Goal: Information Seeking & Learning: Learn about a topic

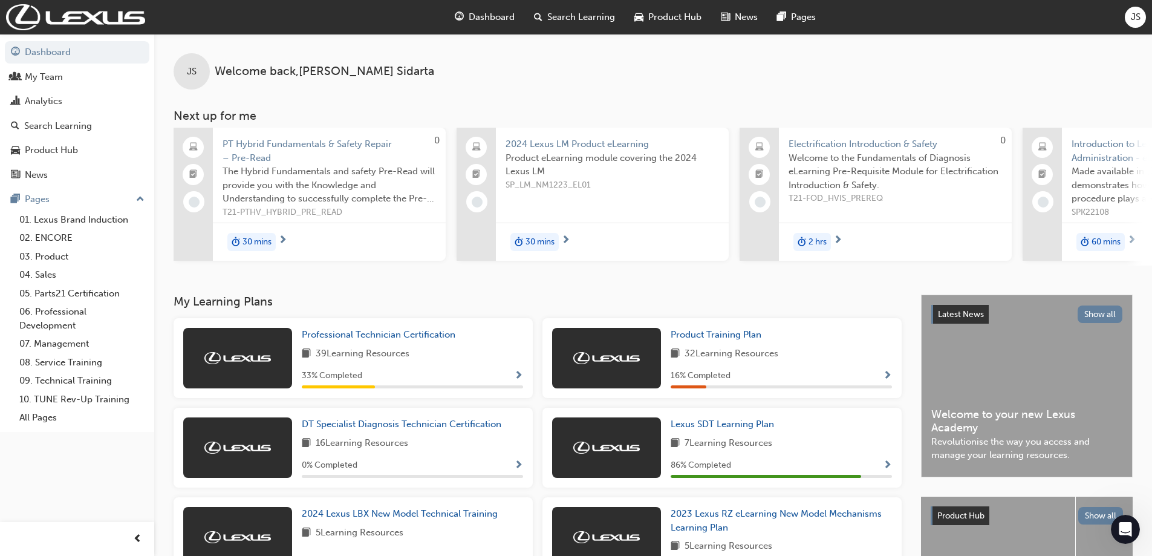
click at [553, 22] on span "Search Learning" at bounding box center [581, 17] width 68 height 14
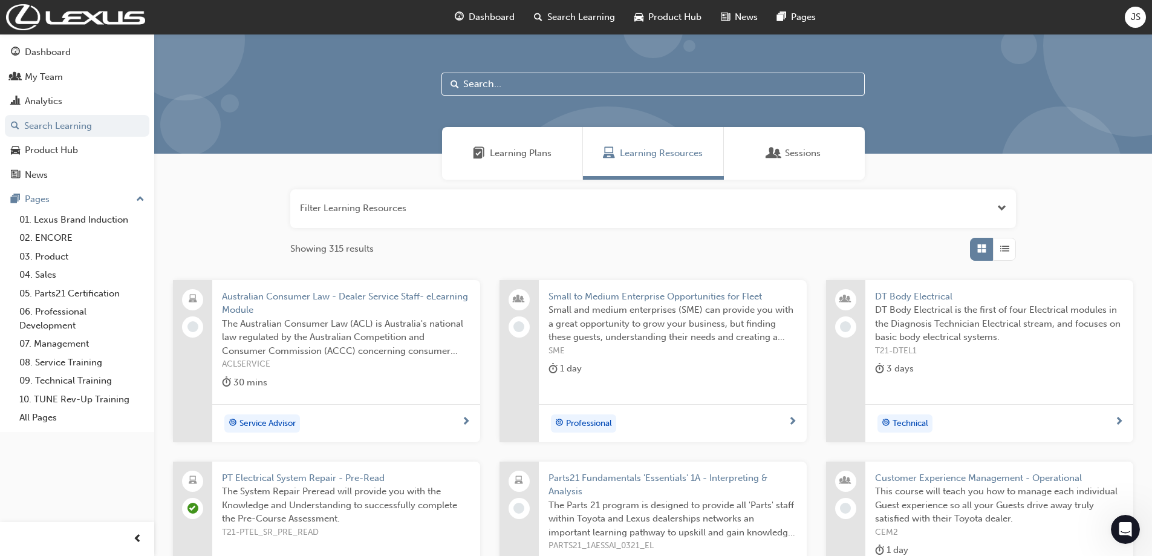
click at [478, 83] on input "text" at bounding box center [652, 84] width 423 height 23
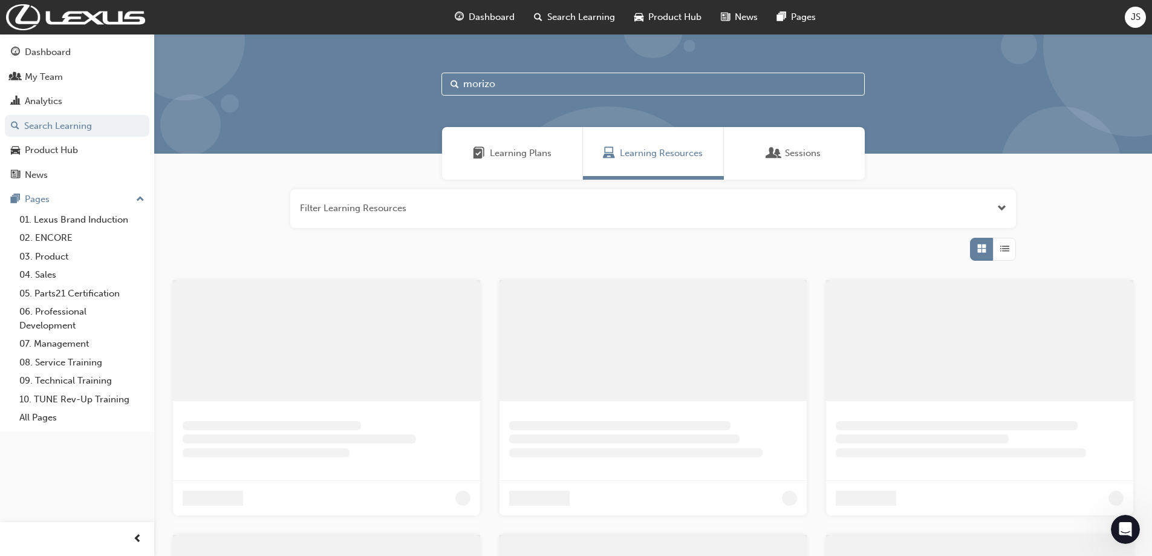
type input "morizo"
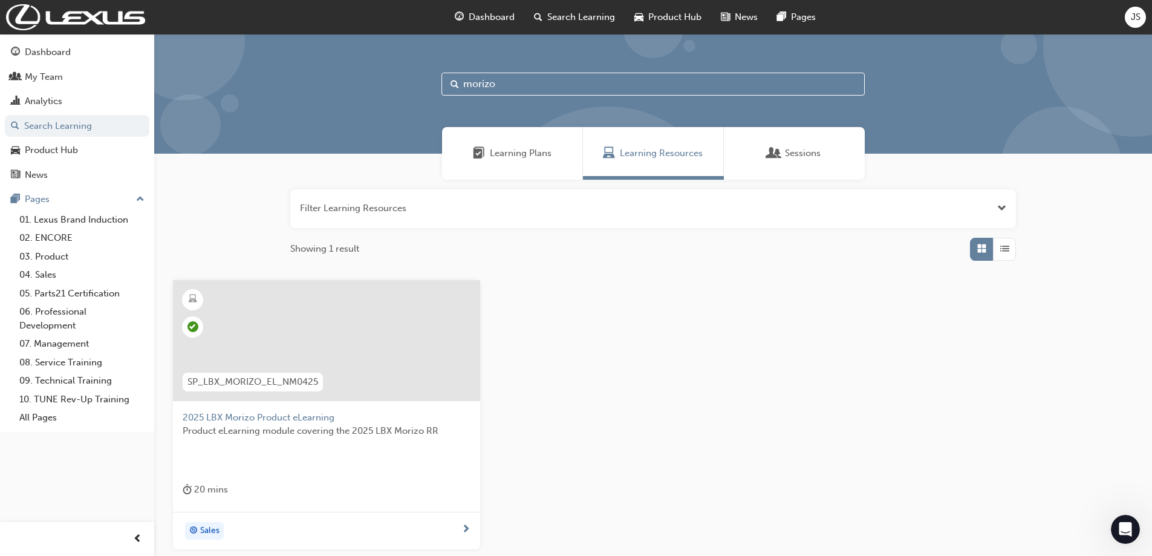
click at [302, 319] on div at bounding box center [326, 340] width 307 height 121
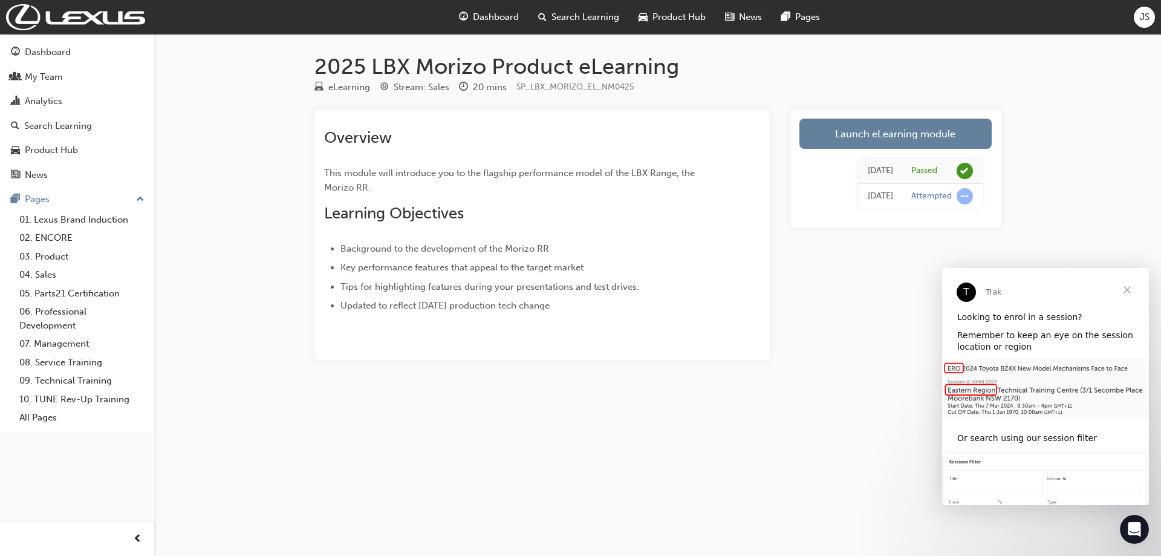
click at [571, 16] on span "Search Learning" at bounding box center [585, 17] width 68 height 14
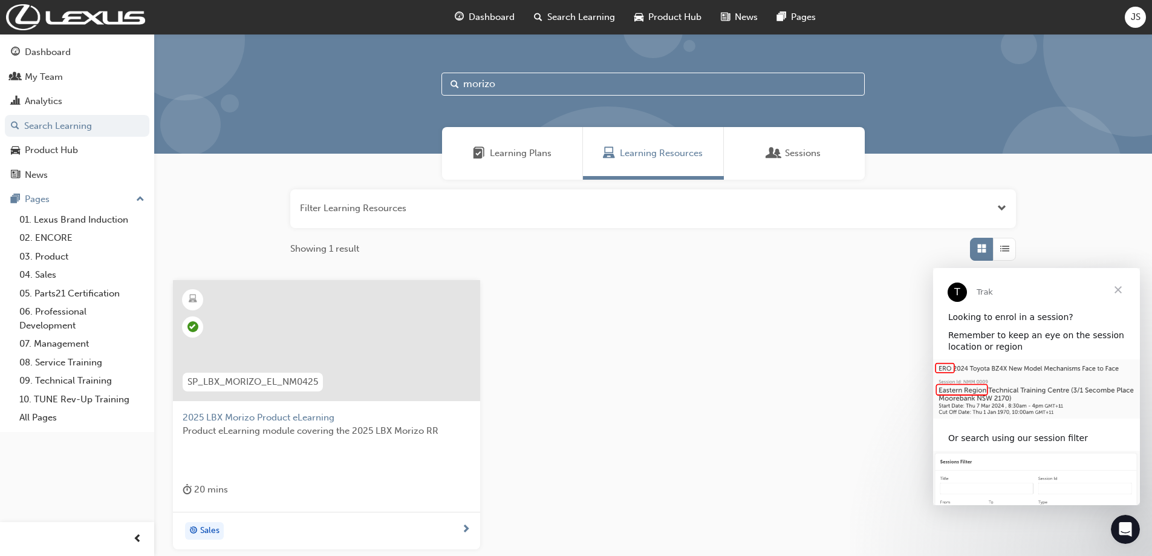
click at [514, 85] on input "morizo" at bounding box center [652, 84] width 423 height 23
type input "rx phev"
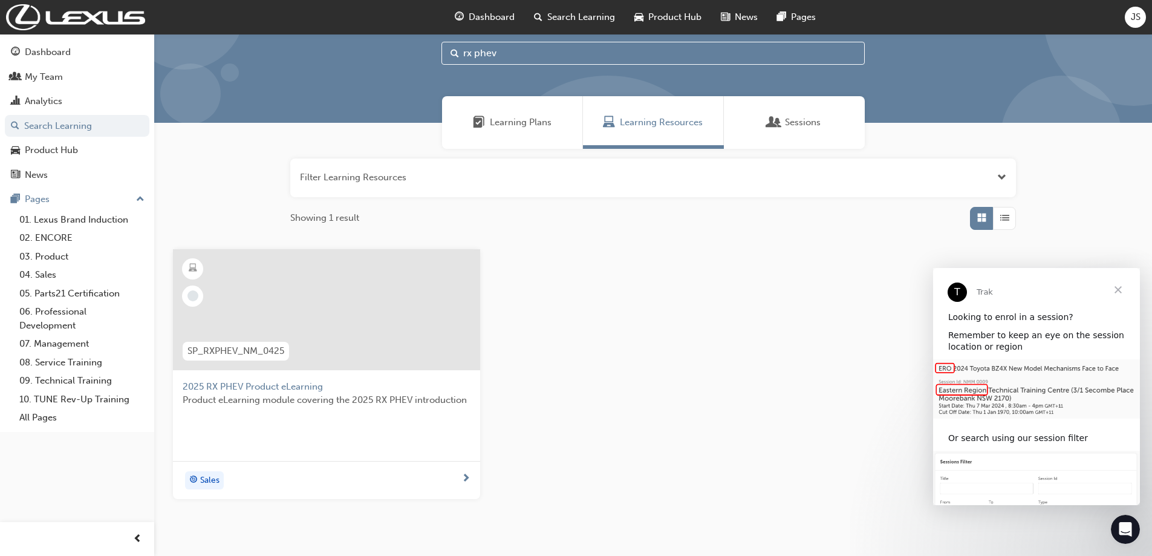
scroll to position [60, 0]
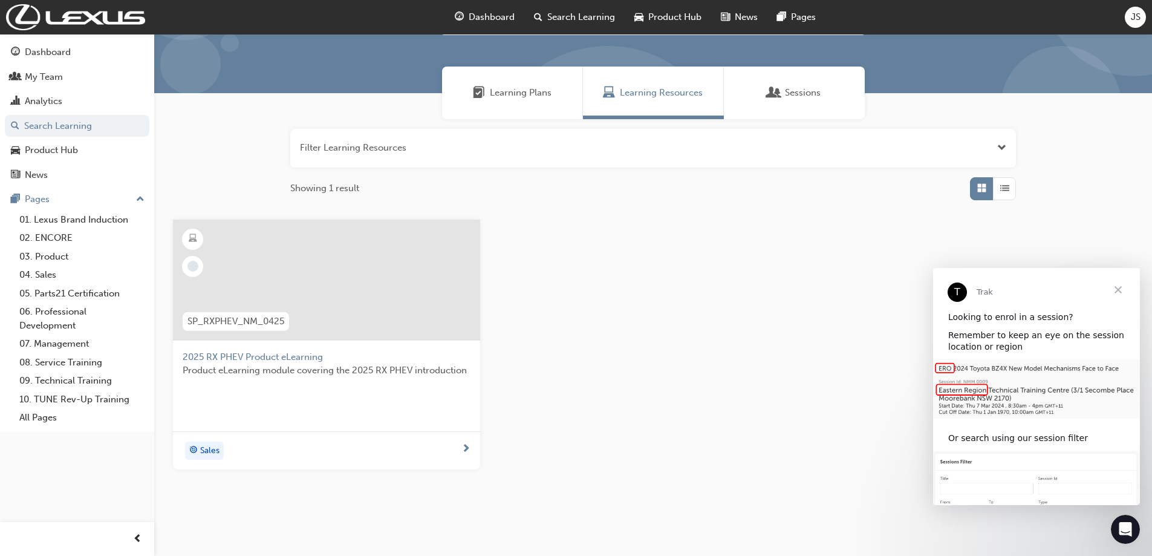
click at [314, 353] on span "2025 RX PHEV Product eLearning" at bounding box center [327, 357] width 288 height 14
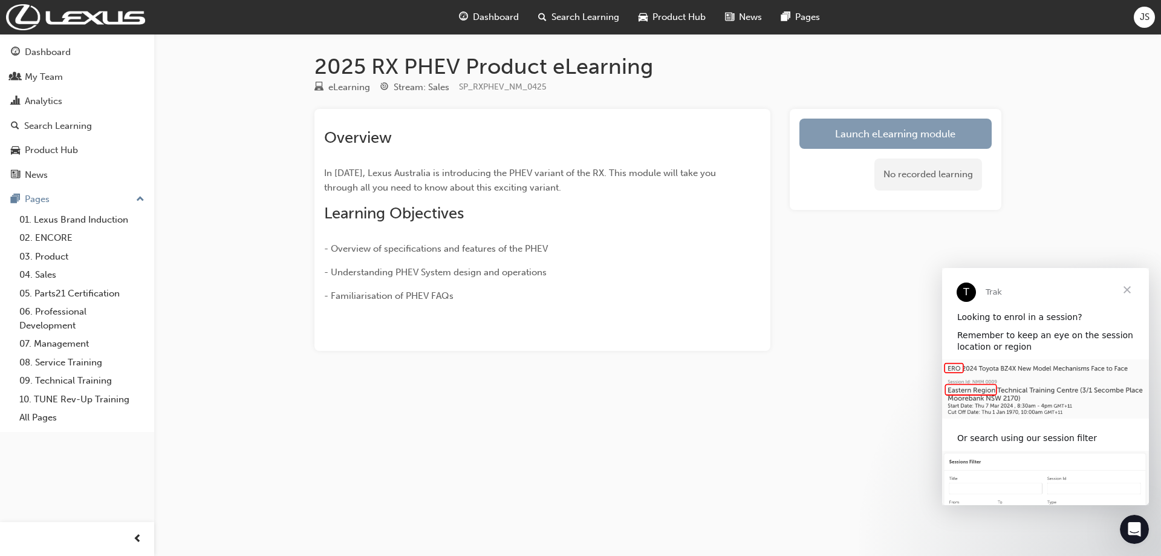
click at [923, 131] on link "Launch eLearning module" at bounding box center [895, 133] width 192 height 30
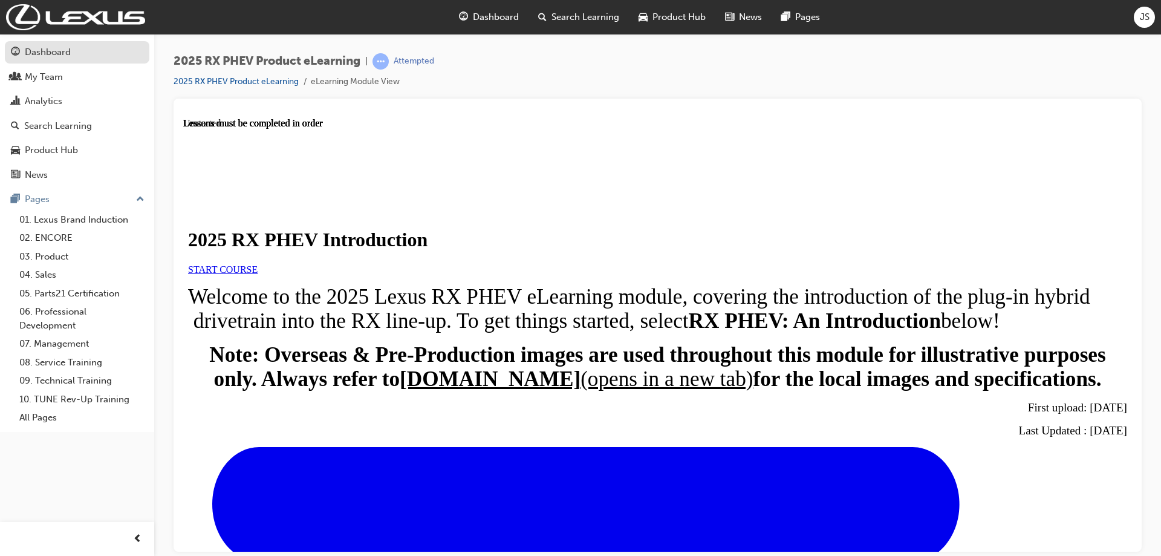
click at [29, 58] on div "Dashboard" at bounding box center [48, 52] width 46 height 14
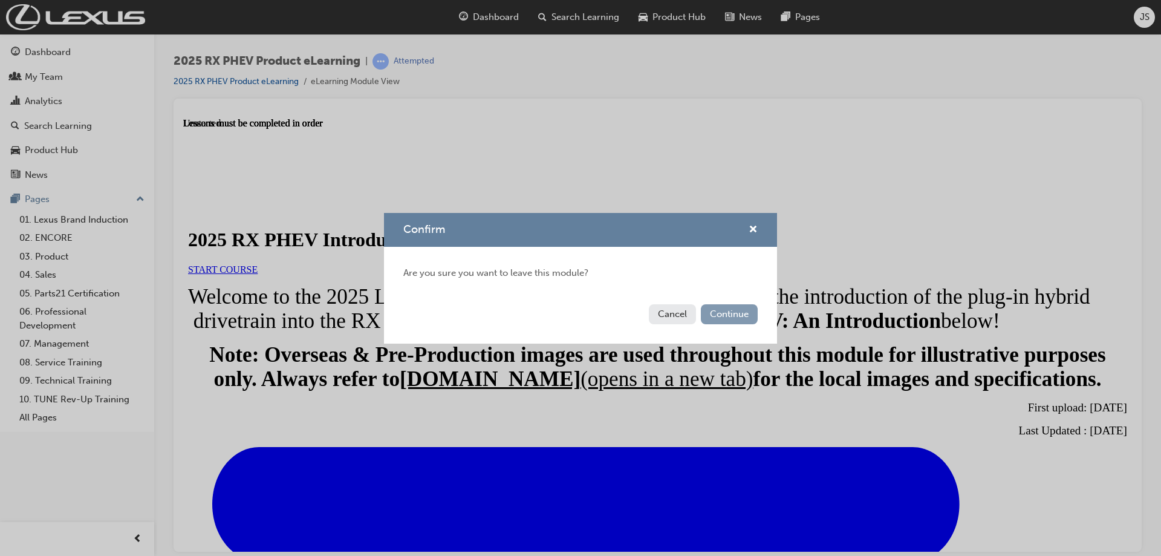
click at [712, 310] on button "Continue" at bounding box center [729, 314] width 57 height 20
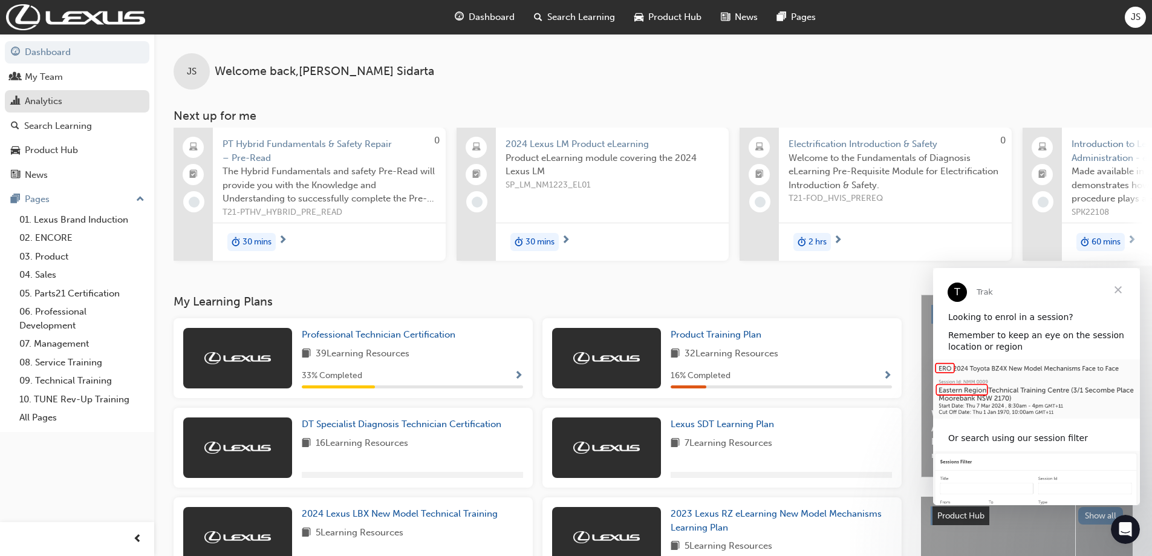
click at [60, 107] on div "Analytics" at bounding box center [43, 101] width 37 height 14
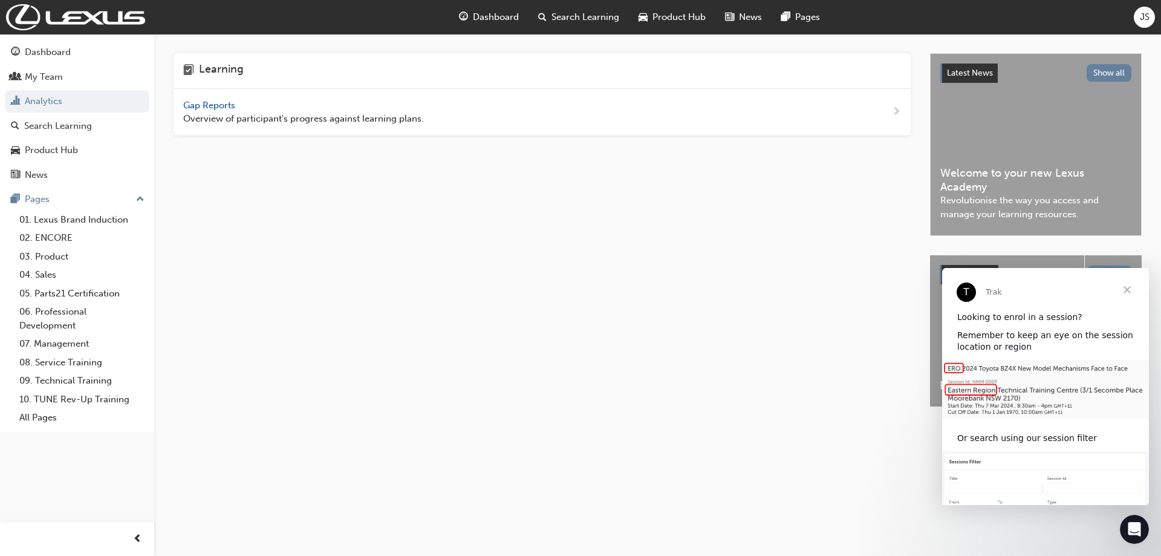
click at [1130, 292] on span "Close" at bounding box center [1127, 290] width 44 height 44
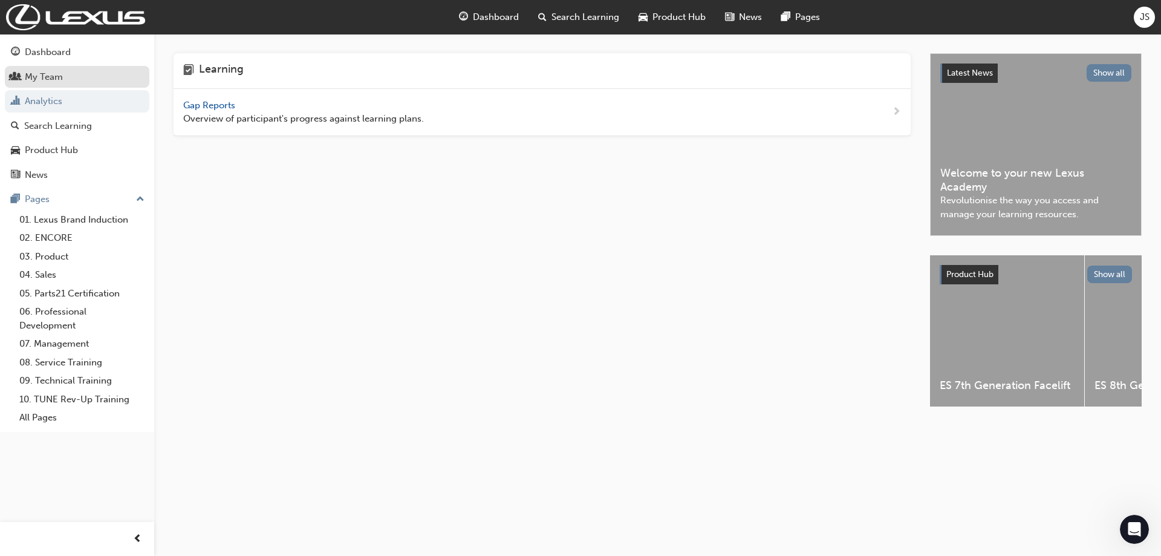
click at [40, 85] on link "My Team" at bounding box center [77, 77] width 144 height 22
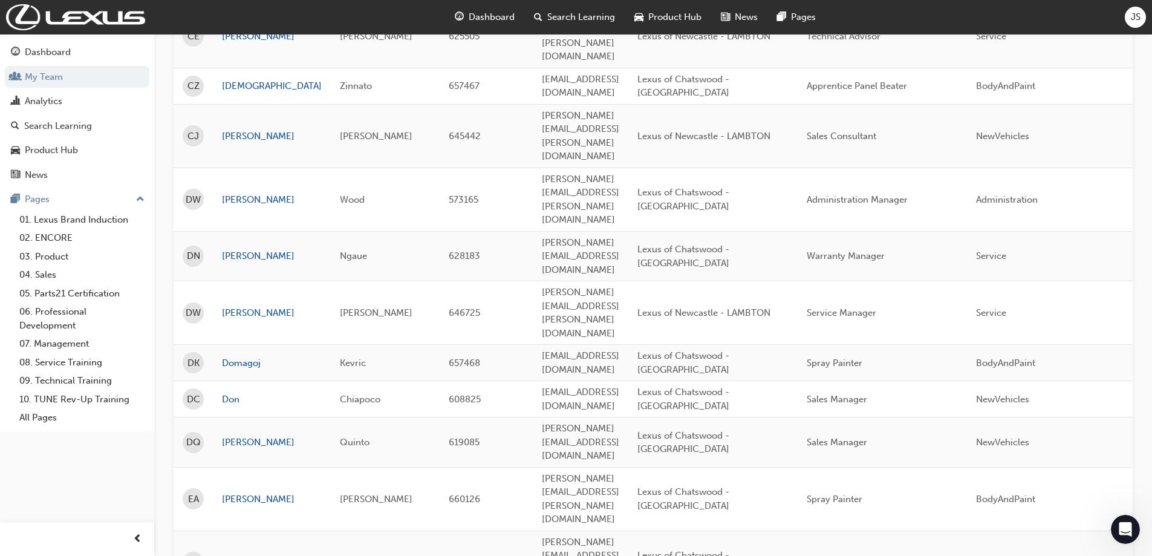
scroll to position [1604, 0]
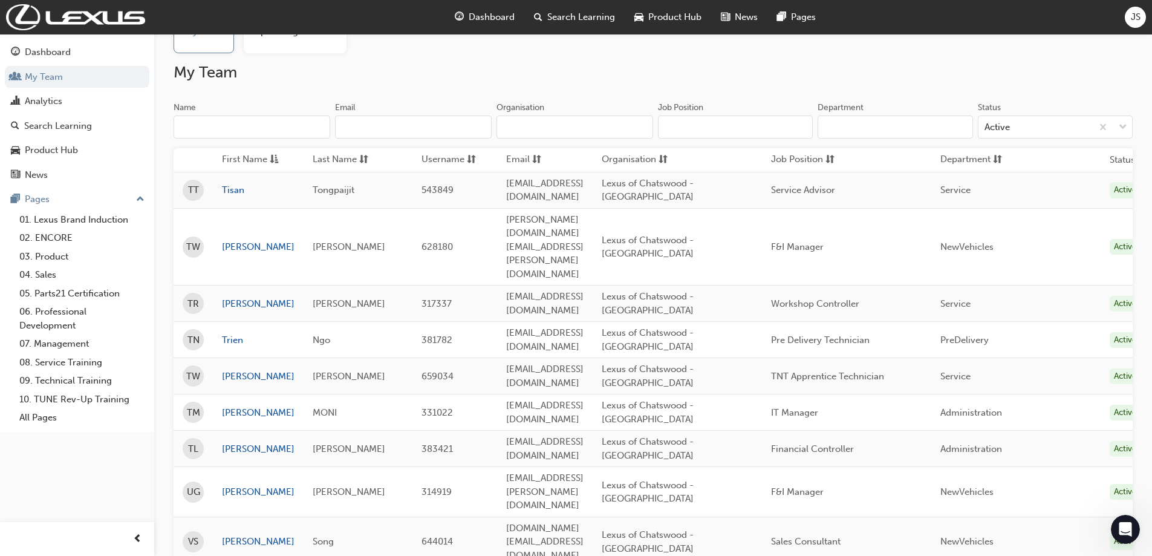
scroll to position [238, 0]
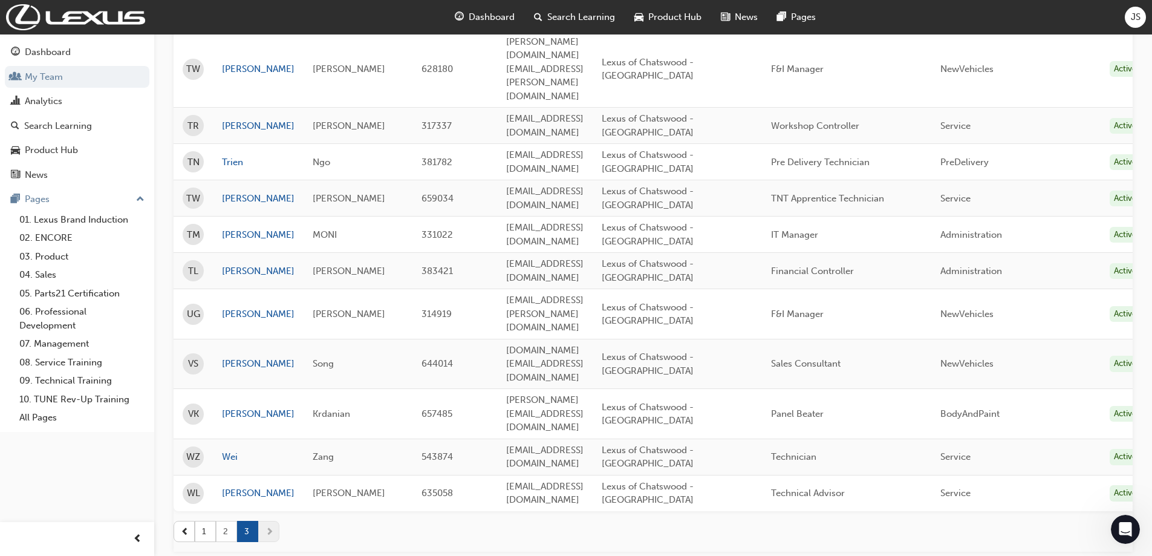
click at [225, 521] on button "2" at bounding box center [226, 531] width 21 height 21
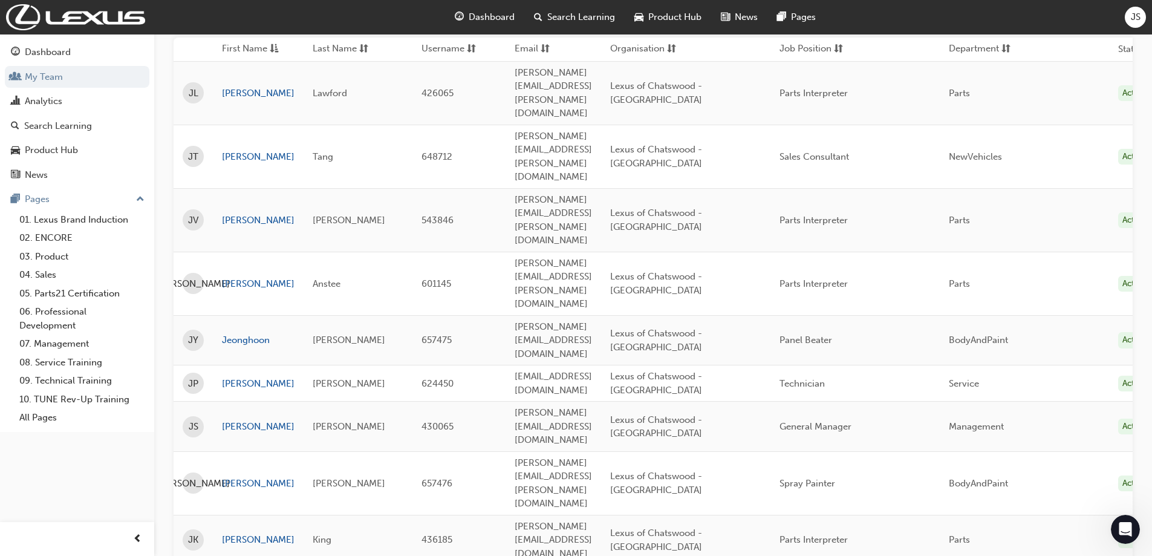
scroll to position [0, 0]
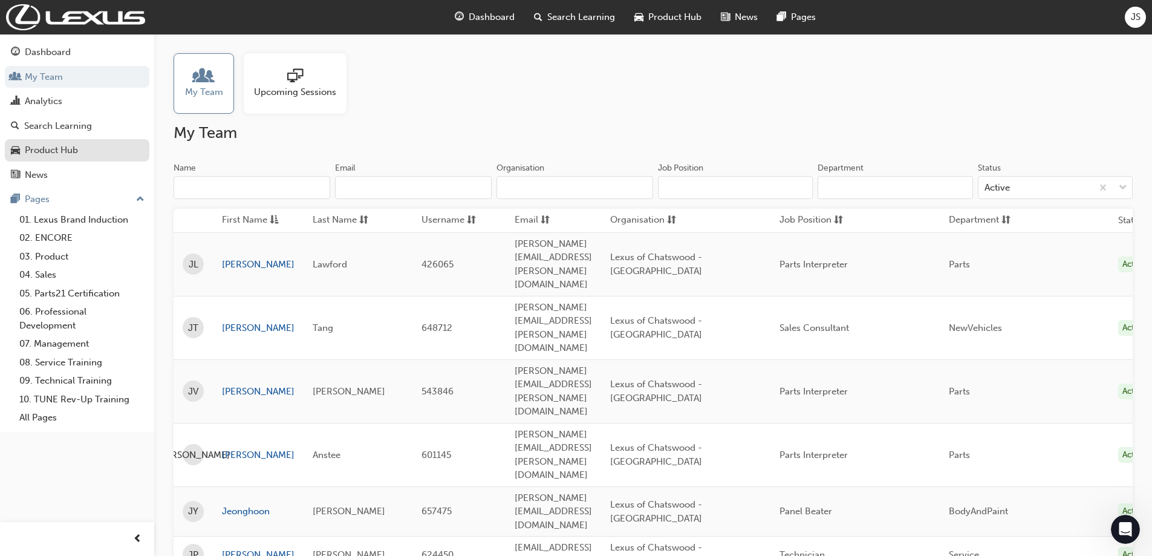
click at [62, 154] on div "Product Hub" at bounding box center [51, 150] width 53 height 14
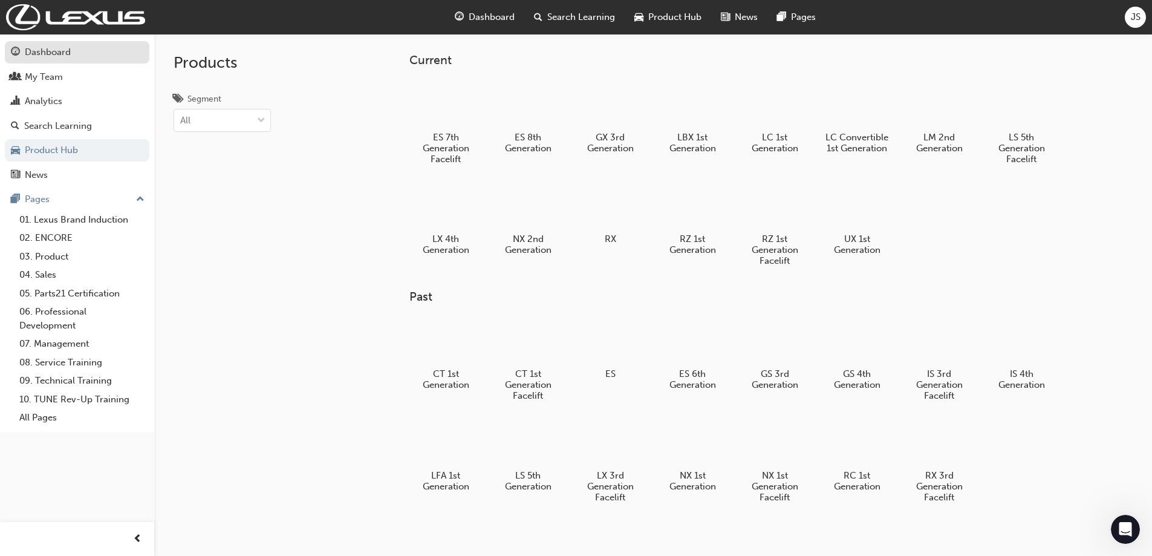
click at [51, 52] on div "Dashboard" at bounding box center [48, 52] width 46 height 14
